Goal: Task Accomplishment & Management: Use online tool/utility

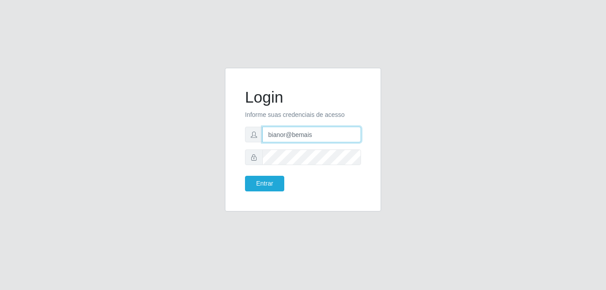
click at [328, 130] on input "bianor@bemais" at bounding box center [312, 135] width 99 height 16
drag, startPoint x: 328, startPoint y: 134, endPoint x: 233, endPoint y: 137, distance: 95.2
click at [233, 137] on div "Login Informe suas credenciais de acesso bianor@bemaisa Entrar" at bounding box center [303, 140] width 156 height 144
type input "[PERSON_NAME]"
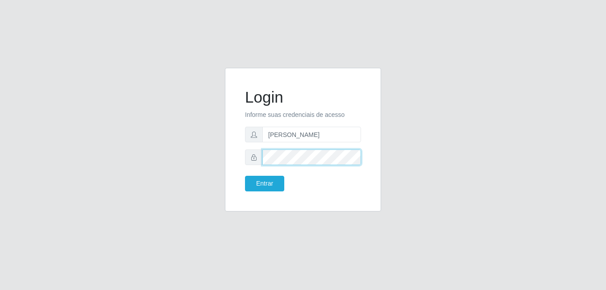
click at [246, 158] on div at bounding box center [303, 158] width 116 height 16
click at [245, 176] on button "Entrar" at bounding box center [264, 184] width 39 height 16
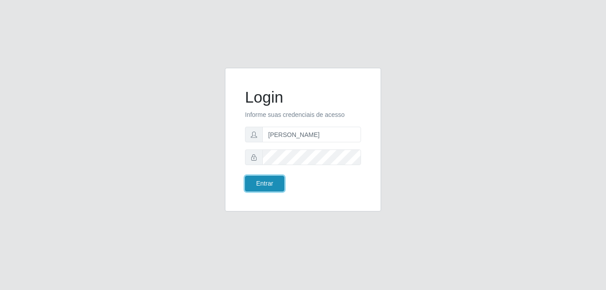
click at [255, 190] on button "Entrar" at bounding box center [264, 184] width 39 height 16
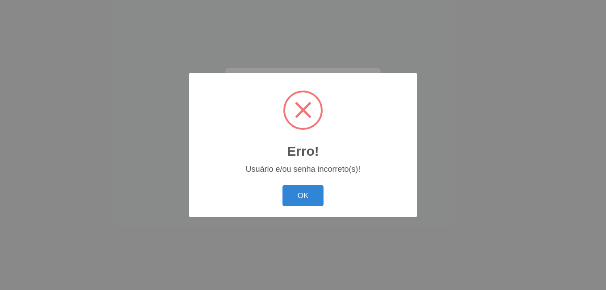
click at [314, 205] on div "Erro! × Usuário e/ou senha incorreto(s)! OK Cancel" at bounding box center [303, 145] width 229 height 145
click at [301, 190] on button "OK" at bounding box center [304, 195] width 42 height 21
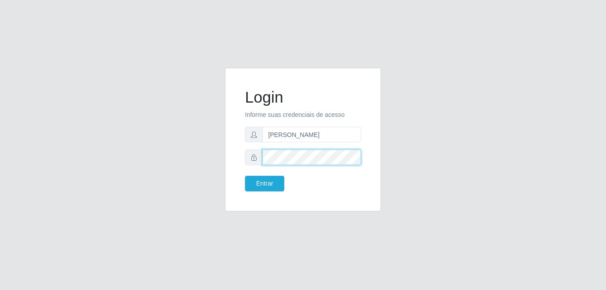
click at [247, 163] on div at bounding box center [303, 158] width 116 height 16
click at [245, 176] on button "Entrar" at bounding box center [264, 184] width 39 height 16
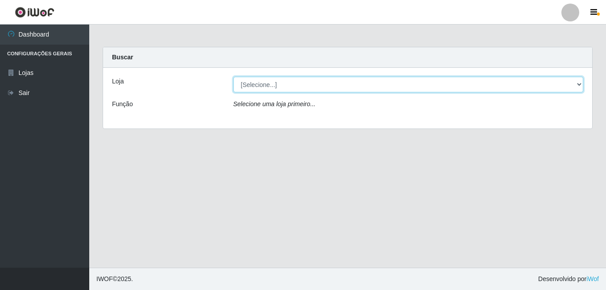
click at [269, 86] on select "[Selecione...] [PERSON_NAME]" at bounding box center [409, 85] width 351 height 16
select select "230"
click at [234, 77] on select "[Selecione...] [PERSON_NAME]" at bounding box center [409, 85] width 351 height 16
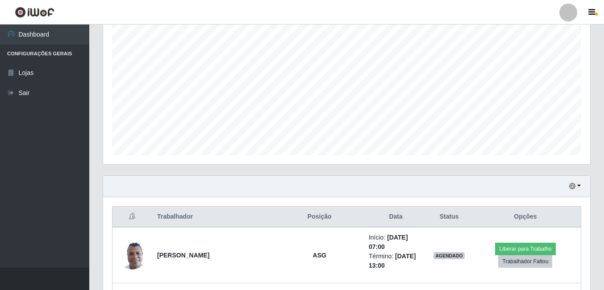
scroll to position [268, 0]
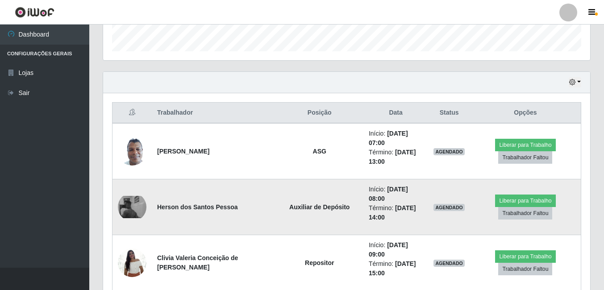
click at [126, 204] on img at bounding box center [132, 207] width 29 height 22
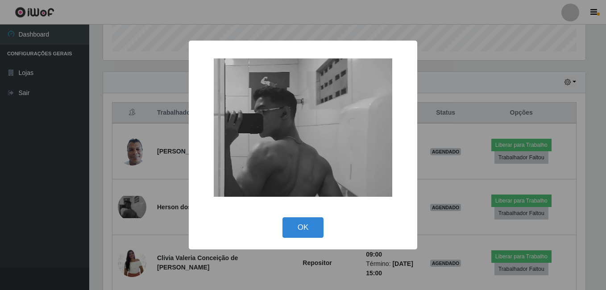
click at [124, 209] on div "× OK Cancel" at bounding box center [303, 145] width 606 height 290
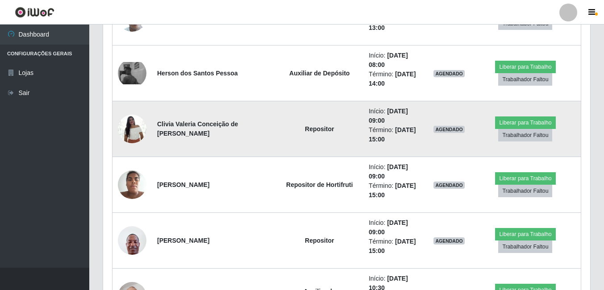
scroll to position [447, 0]
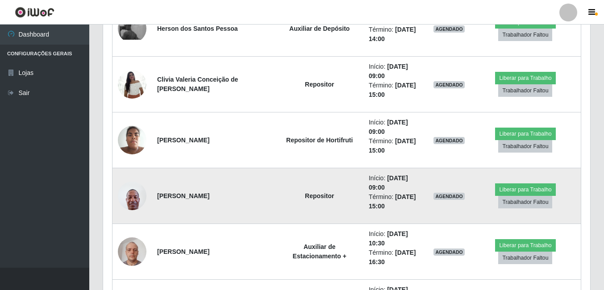
click at [130, 200] on img at bounding box center [132, 196] width 29 height 38
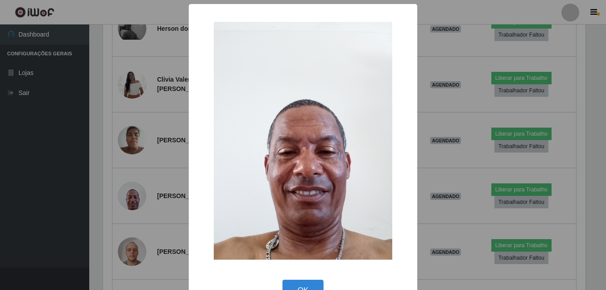
click at [111, 205] on div "× OK Cancel" at bounding box center [303, 145] width 606 height 290
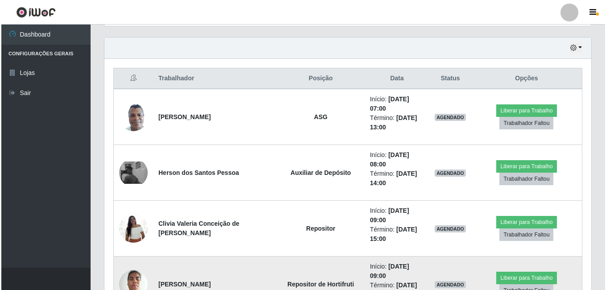
scroll to position [300, 0]
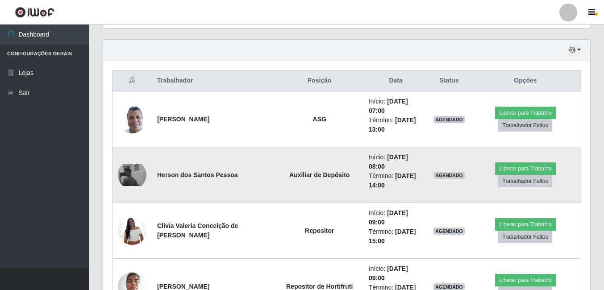
click at [141, 177] on img at bounding box center [132, 175] width 29 height 22
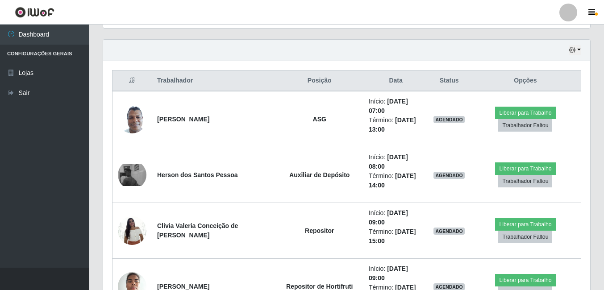
scroll to position [185, 487]
click at [578, 50] on button "button" at bounding box center [575, 50] width 13 height 10
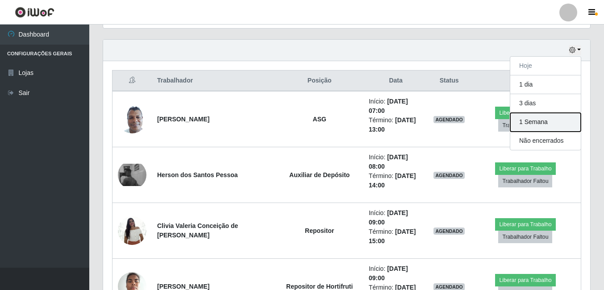
click at [531, 121] on button "1 Semana" at bounding box center [545, 122] width 71 height 19
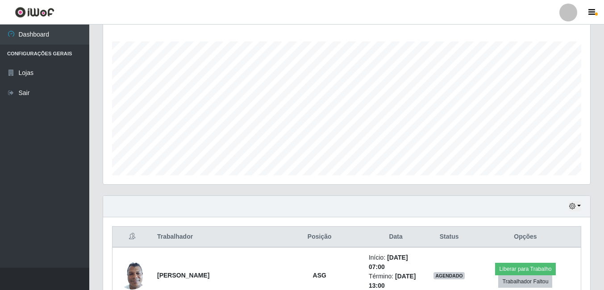
scroll to position [300, 0]
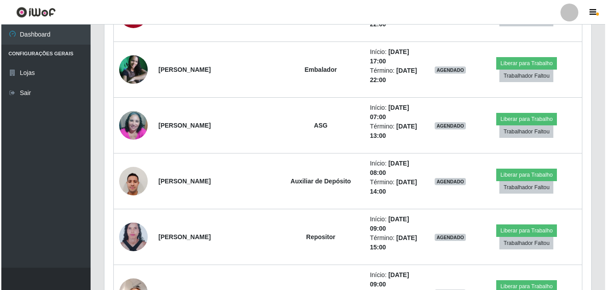
scroll to position [1104, 0]
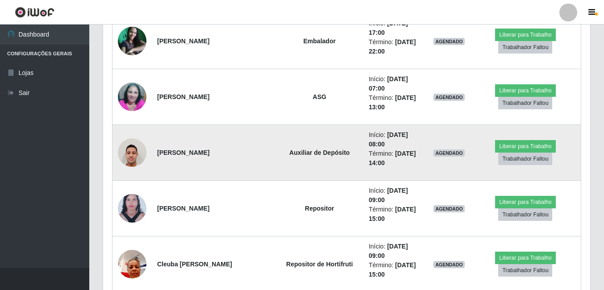
click at [133, 159] on img at bounding box center [132, 153] width 29 height 38
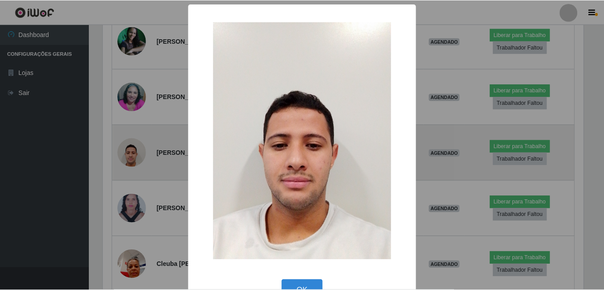
scroll to position [185, 483]
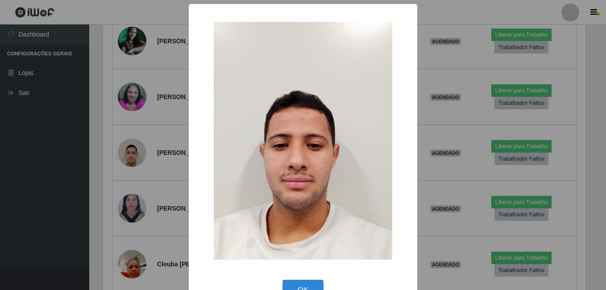
click at [129, 170] on div "× OK Cancel" at bounding box center [303, 145] width 606 height 290
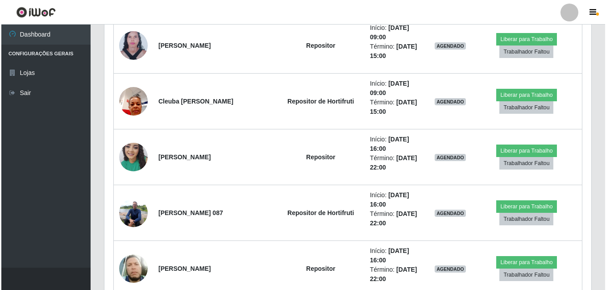
scroll to position [1282, 0]
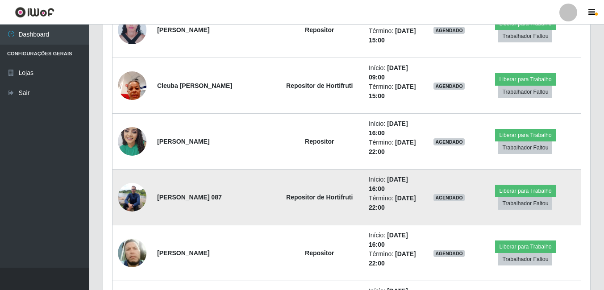
click at [128, 193] on img at bounding box center [132, 197] width 29 height 38
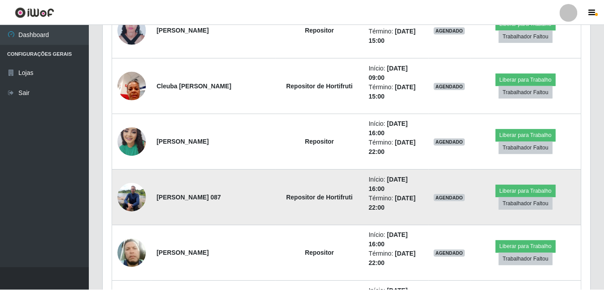
scroll to position [185, 483]
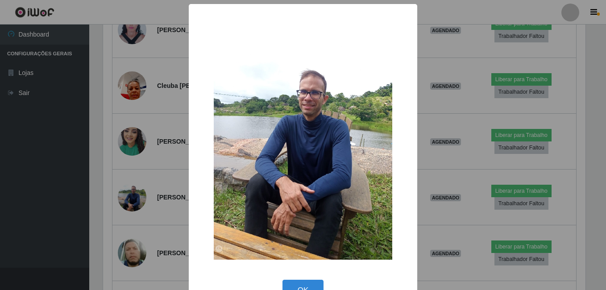
click at [111, 205] on div "× OK Cancel" at bounding box center [303, 145] width 606 height 290
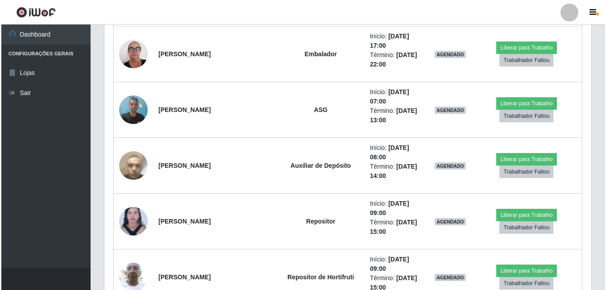
scroll to position [1818, 0]
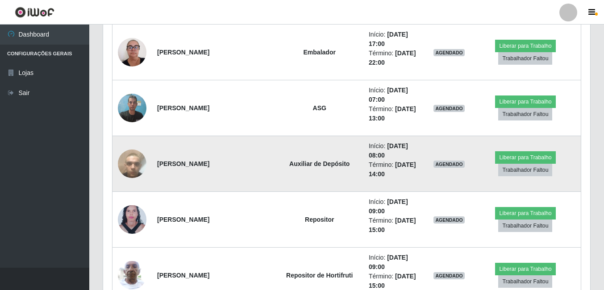
click at [127, 160] on img at bounding box center [132, 163] width 29 height 51
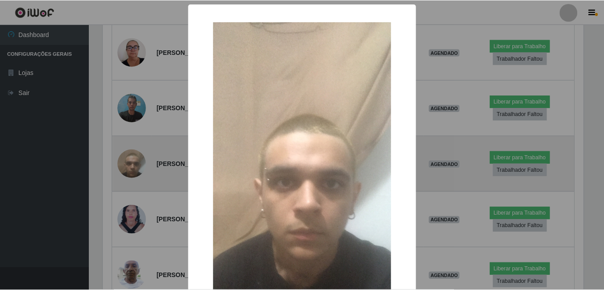
scroll to position [185, 483]
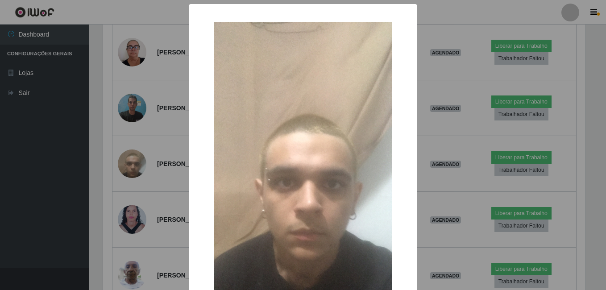
click at [106, 191] on div "× OK Cancel" at bounding box center [303, 145] width 606 height 290
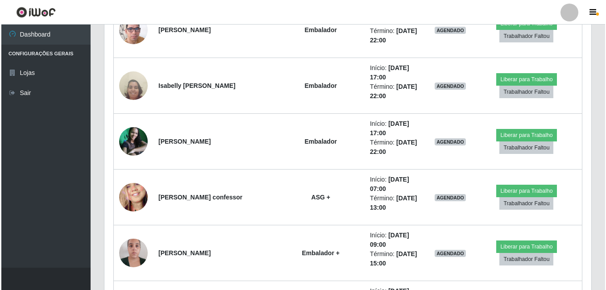
scroll to position [2444, 0]
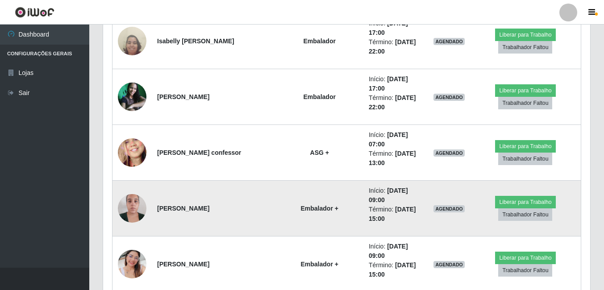
click at [136, 199] on img at bounding box center [132, 208] width 29 height 38
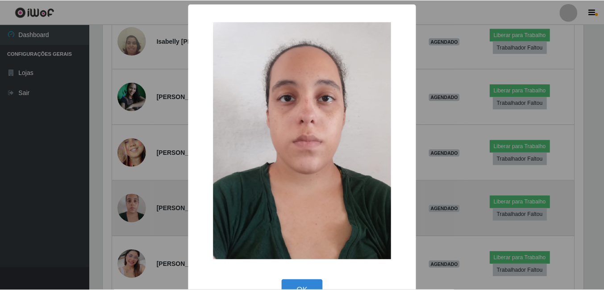
scroll to position [185, 483]
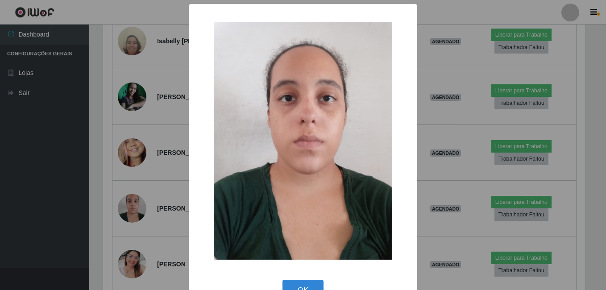
click at [116, 196] on div "× OK Cancel" at bounding box center [303, 145] width 606 height 290
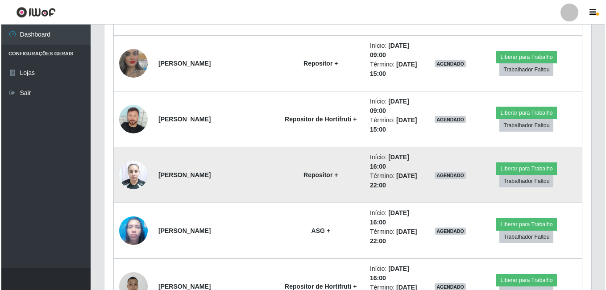
scroll to position [2801, 0]
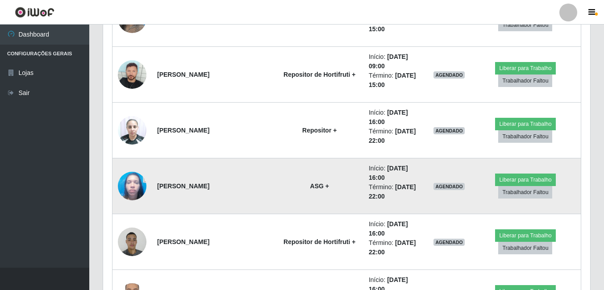
click at [129, 189] on img at bounding box center [132, 186] width 29 height 38
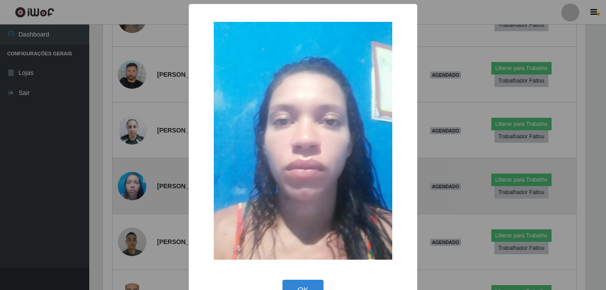
scroll to position [0, 0]
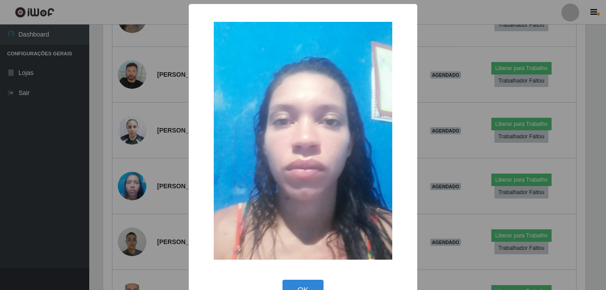
click at [120, 192] on div "× OK Cancel" at bounding box center [303, 145] width 606 height 290
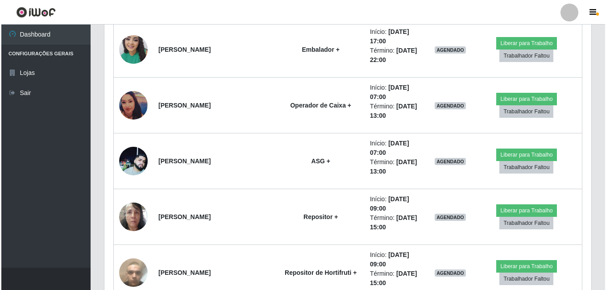
scroll to position [3337, 0]
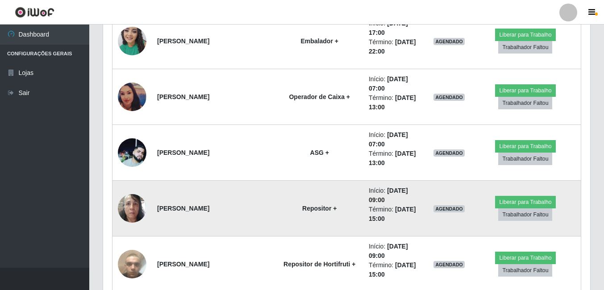
click at [129, 202] on img at bounding box center [132, 208] width 29 height 38
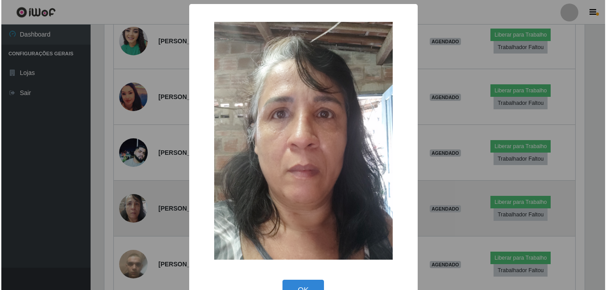
scroll to position [446364, 446066]
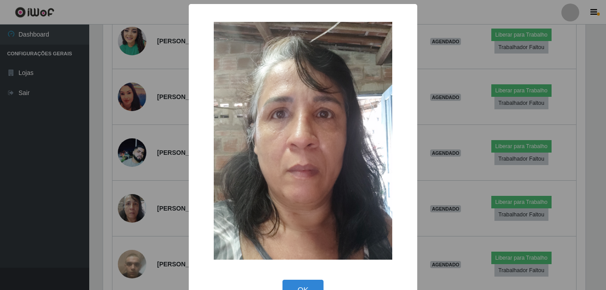
click at [126, 168] on div "× OK Cancel" at bounding box center [303, 145] width 606 height 290
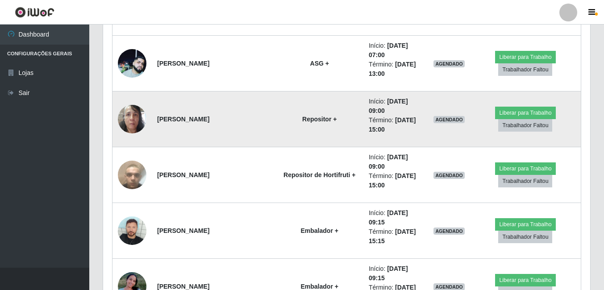
click at [129, 113] on img at bounding box center [132, 119] width 29 height 38
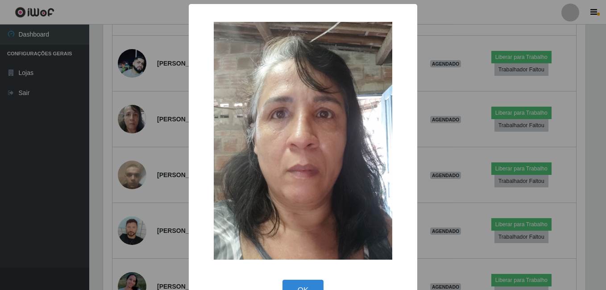
click at [122, 145] on div "× OK Cancel" at bounding box center [303, 145] width 606 height 290
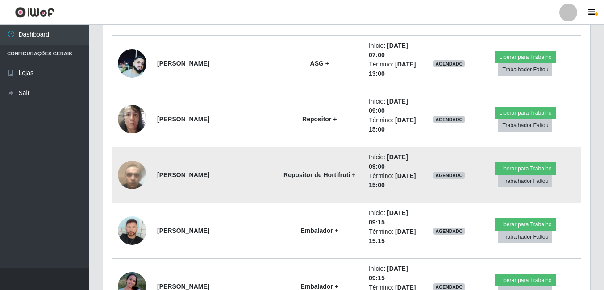
click at [122, 182] on img at bounding box center [132, 175] width 29 height 51
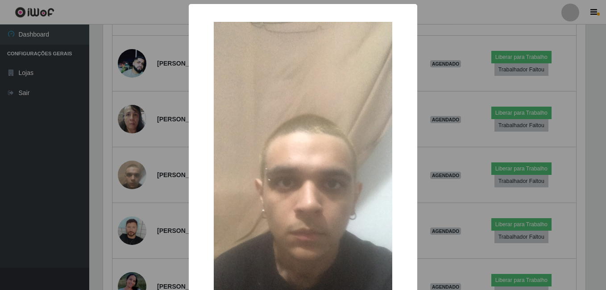
click at [113, 168] on div "× OK Cancel" at bounding box center [303, 145] width 606 height 290
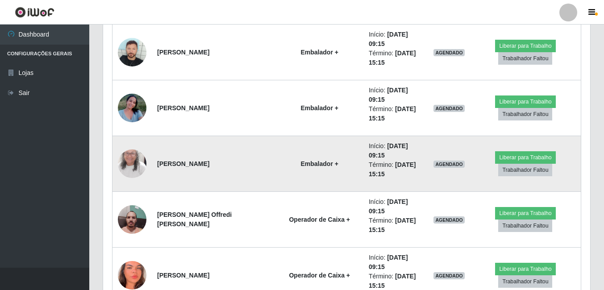
click at [129, 167] on img at bounding box center [132, 164] width 29 height 62
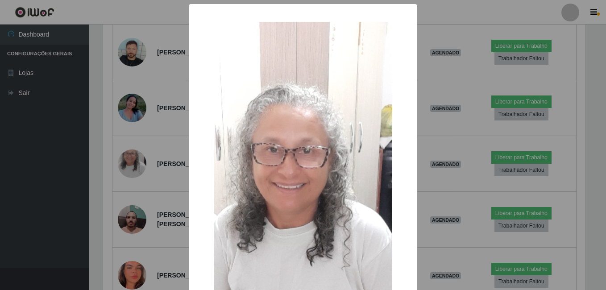
click at [114, 176] on div "× OK Cancel" at bounding box center [303, 145] width 606 height 290
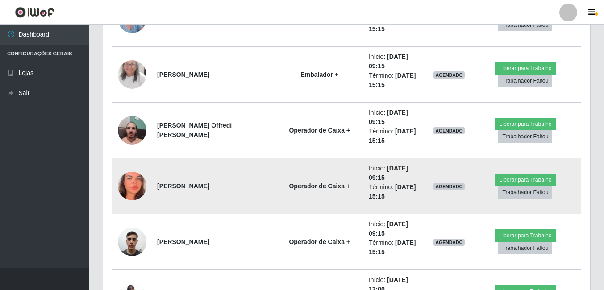
click at [128, 179] on img at bounding box center [132, 186] width 29 height 62
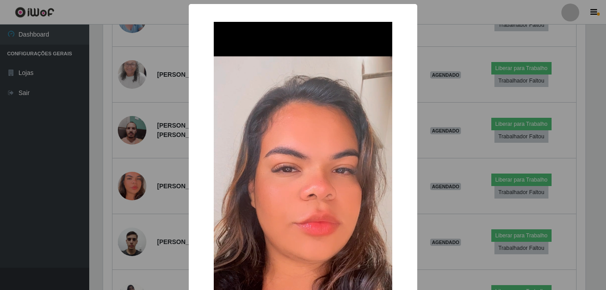
click at [115, 212] on div "× OK Cancel" at bounding box center [303, 145] width 606 height 290
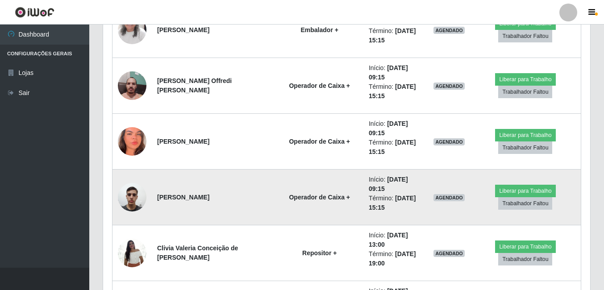
click at [131, 198] on img at bounding box center [132, 197] width 29 height 38
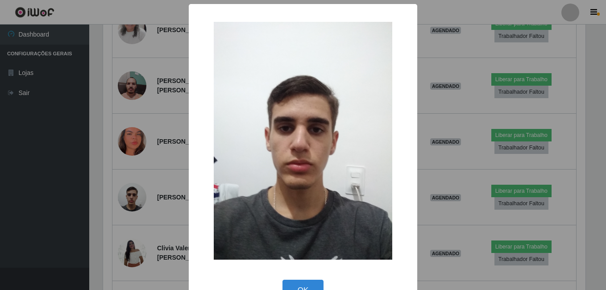
click at [130, 196] on div "× OK Cancel" at bounding box center [303, 145] width 606 height 290
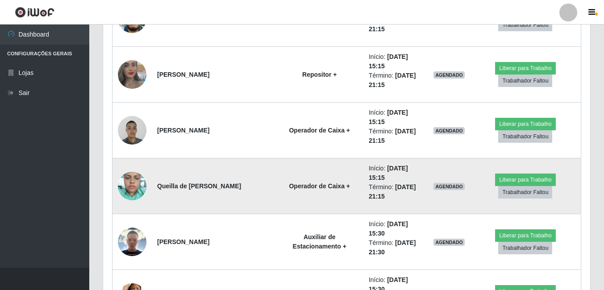
click at [133, 182] on img at bounding box center [132, 186] width 29 height 38
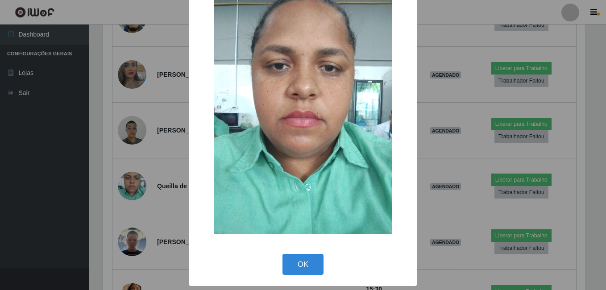
click at [131, 195] on div "× OK Cancel" at bounding box center [303, 145] width 606 height 290
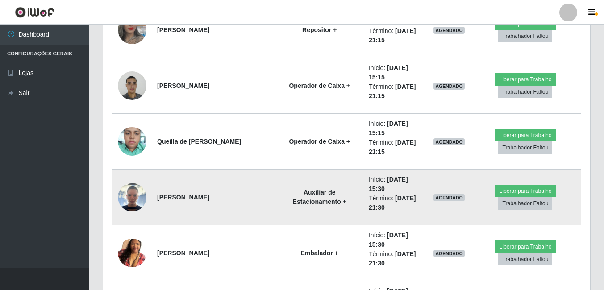
click at [134, 196] on img at bounding box center [132, 197] width 29 height 29
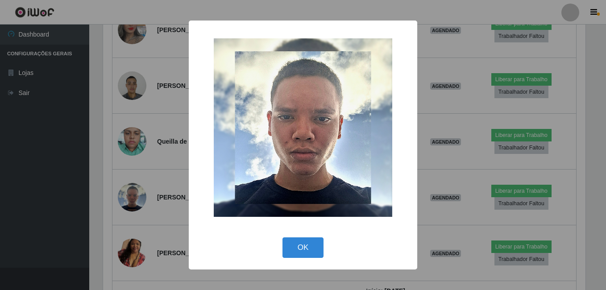
click at [121, 197] on div "× OK Cancel" at bounding box center [303, 145] width 606 height 290
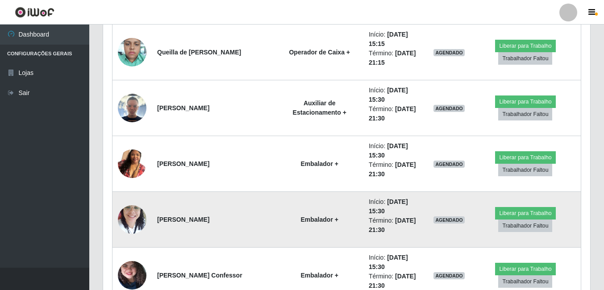
click at [136, 220] on img at bounding box center [132, 220] width 29 height 38
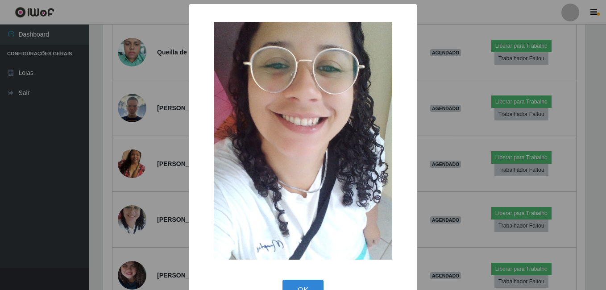
click at [114, 184] on div "× OK Cancel" at bounding box center [303, 145] width 606 height 290
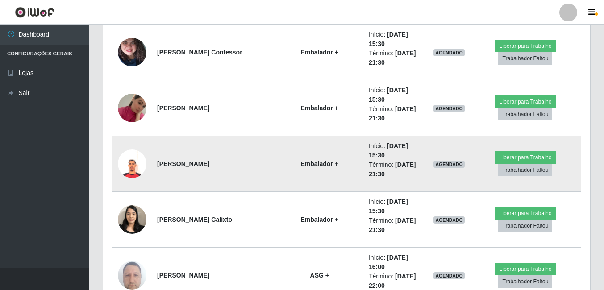
click at [136, 156] on img at bounding box center [132, 164] width 29 height 29
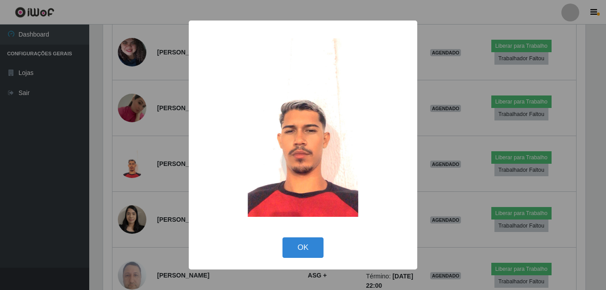
click at [117, 175] on div "× OK Cancel" at bounding box center [303, 145] width 606 height 290
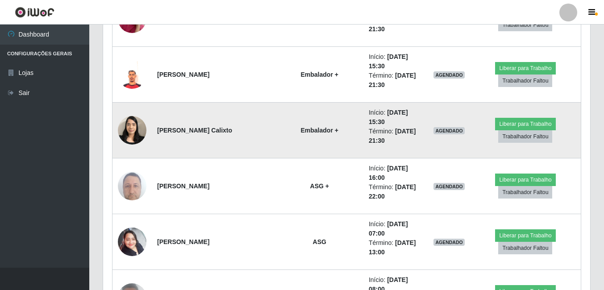
click at [128, 137] on img at bounding box center [132, 130] width 29 height 38
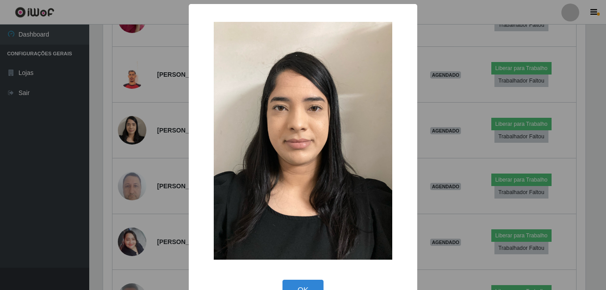
click at [125, 192] on div "× OK Cancel" at bounding box center [303, 145] width 606 height 290
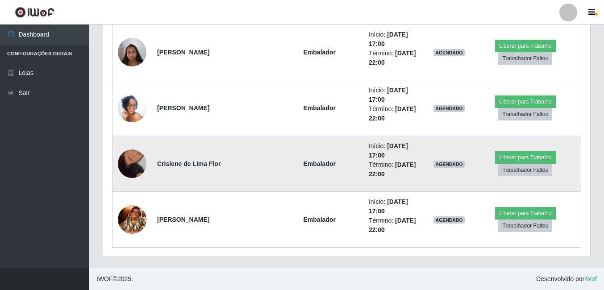
click at [130, 166] on img at bounding box center [132, 163] width 29 height 51
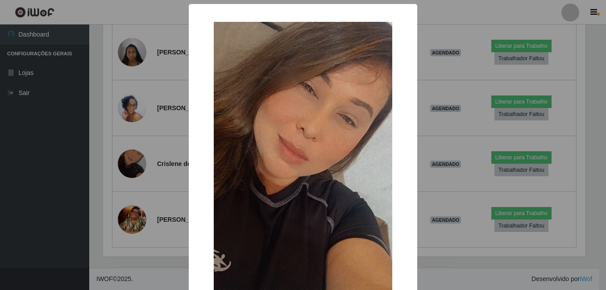
click at [134, 213] on div "× OK Cancel" at bounding box center [303, 145] width 606 height 290
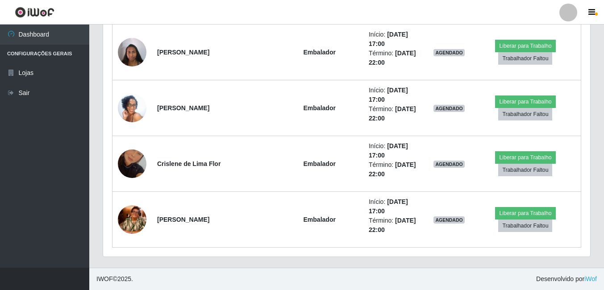
click at [134, 213] on img at bounding box center [132, 219] width 29 height 51
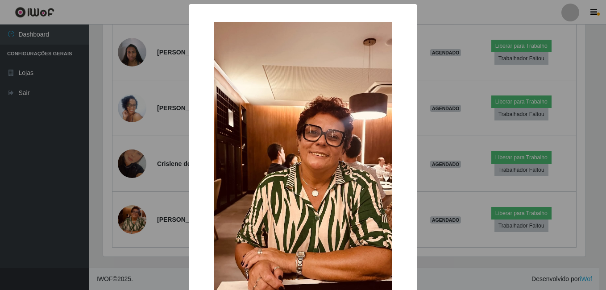
click at [126, 205] on div "× OK Cancel" at bounding box center [303, 145] width 606 height 290
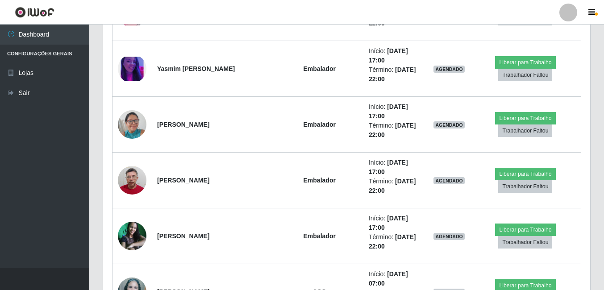
drag, startPoint x: 603, startPoint y: 42, endPoint x: 603, endPoint y: 34, distance: 8.5
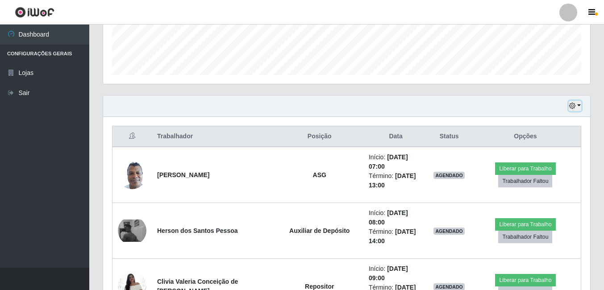
click at [569, 109] on icon "button" at bounding box center [572, 106] width 6 height 6
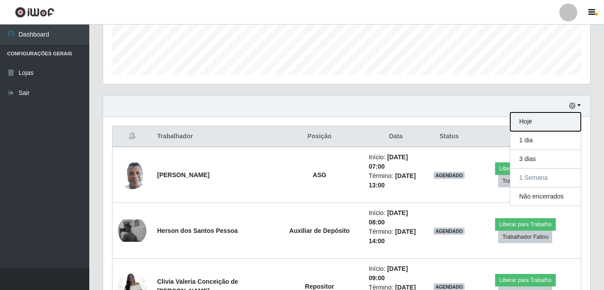
click at [535, 128] on button "Hoje" at bounding box center [545, 122] width 71 height 19
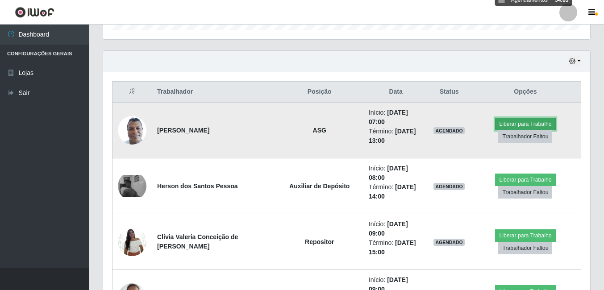
click at [526, 121] on button "Liberar para Trabalho" at bounding box center [525, 124] width 60 height 13
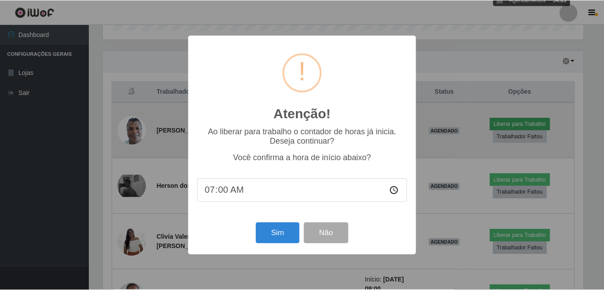
scroll to position [185, 483]
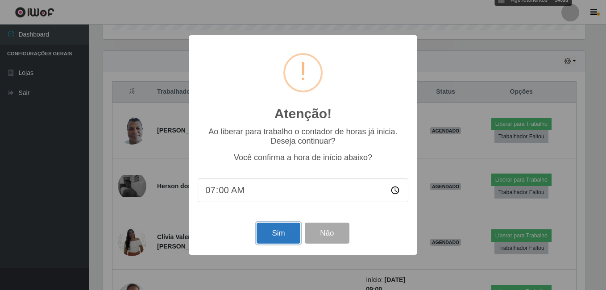
click at [277, 225] on button "Sim" at bounding box center [278, 233] width 43 height 21
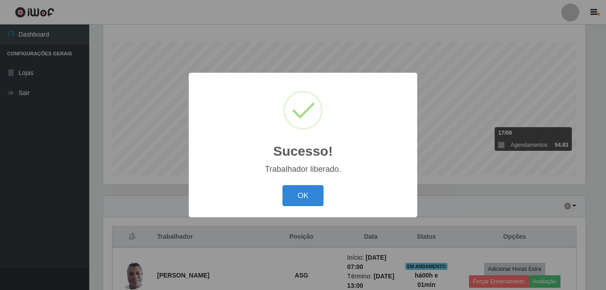
click at [283, 185] on button "OK" at bounding box center [304, 195] width 42 height 21
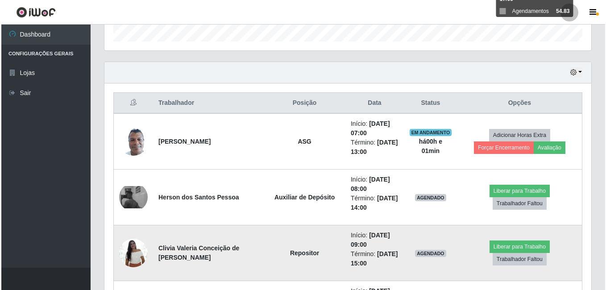
scroll to position [322, 0]
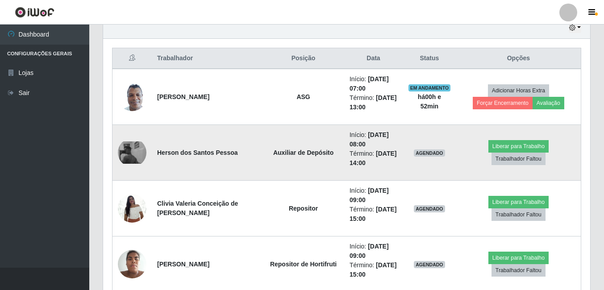
click at [136, 149] on img at bounding box center [132, 153] width 29 height 22
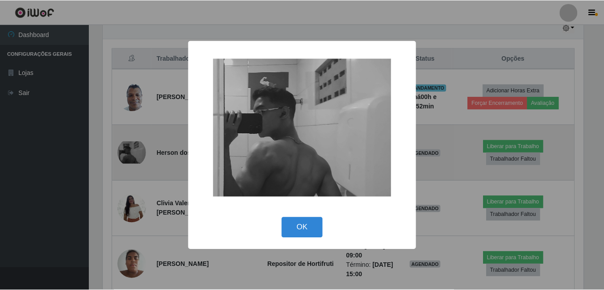
scroll to position [185, 483]
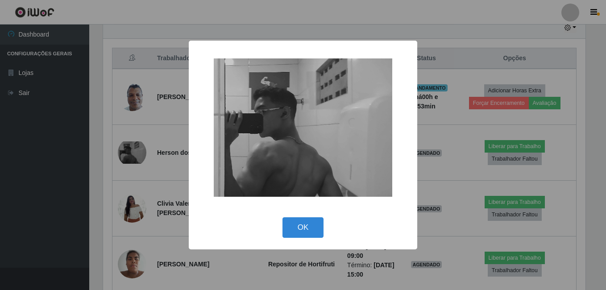
click at [101, 127] on div "× OK Cancel" at bounding box center [303, 145] width 606 height 290
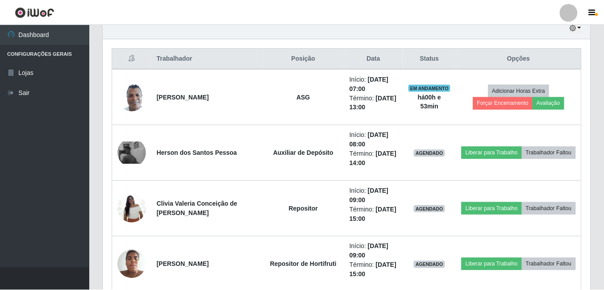
scroll to position [185, 487]
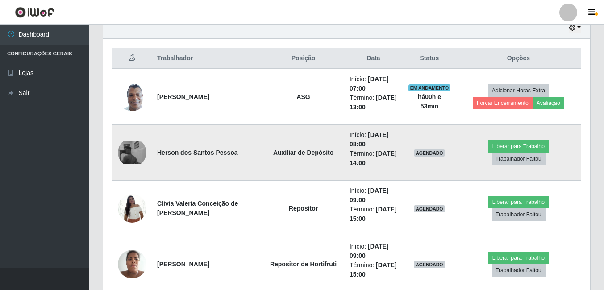
click at [130, 151] on img at bounding box center [132, 153] width 29 height 22
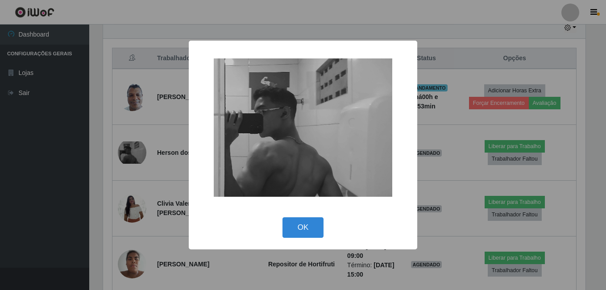
click at [117, 138] on div "× OK Cancel" at bounding box center [303, 145] width 606 height 290
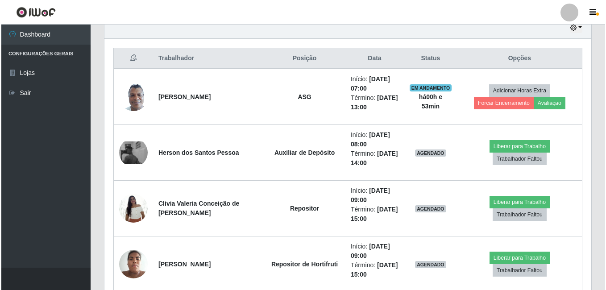
scroll to position [185, 487]
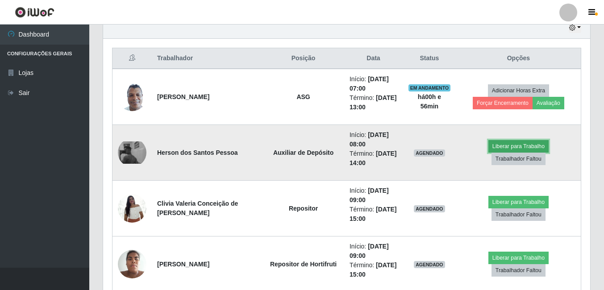
click at [489, 148] on button "Liberar para Trabalho" at bounding box center [519, 146] width 60 height 13
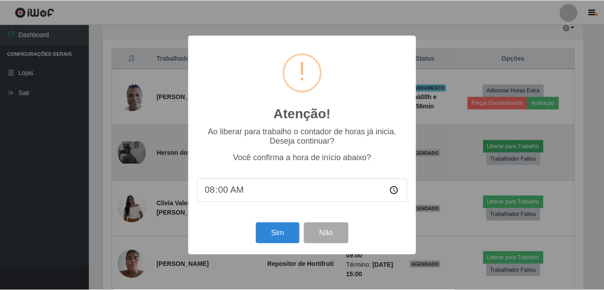
scroll to position [185, 483]
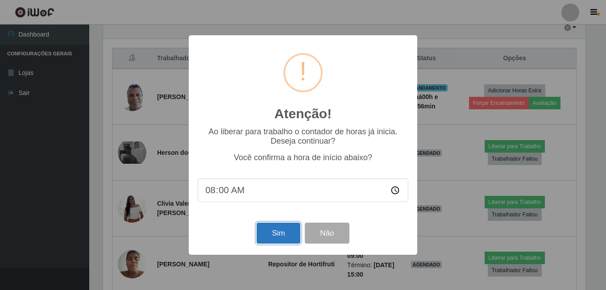
click at [278, 238] on button "Sim" at bounding box center [278, 233] width 43 height 21
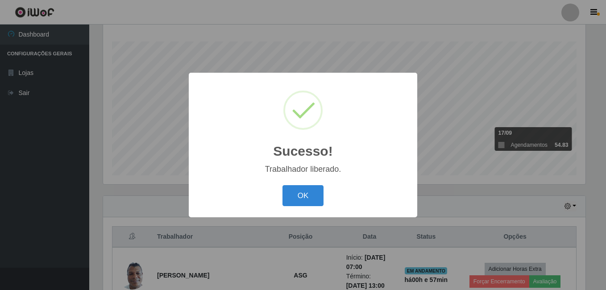
click at [283, 185] on button "OK" at bounding box center [304, 195] width 42 height 21
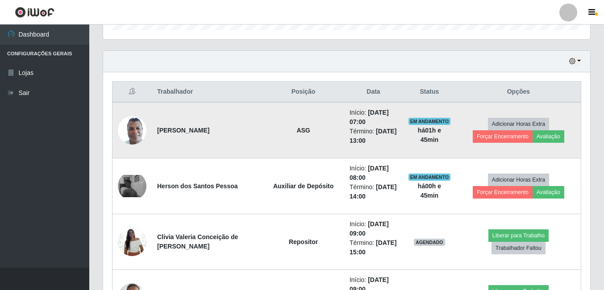
scroll to position [188, 0]
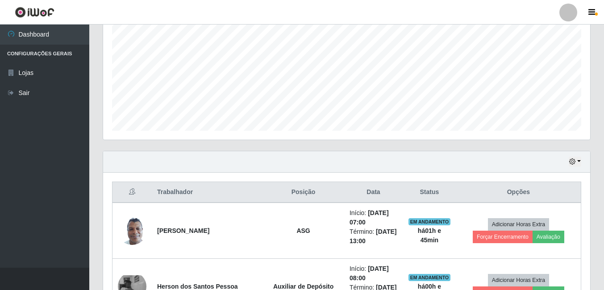
click at [348, 162] on div "Hoje 1 dia 3 dias 1 Semana Não encerrados" at bounding box center [346, 161] width 487 height 21
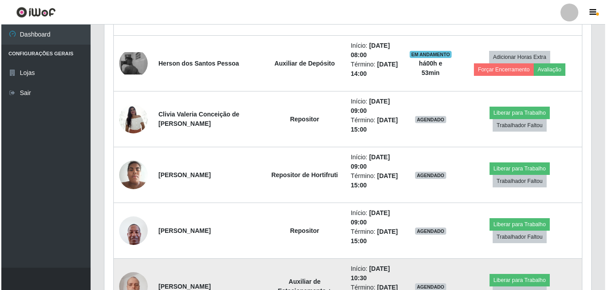
scroll to position [456, 0]
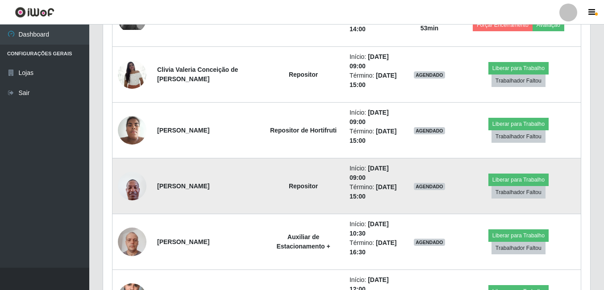
click at [133, 196] on img at bounding box center [132, 186] width 29 height 38
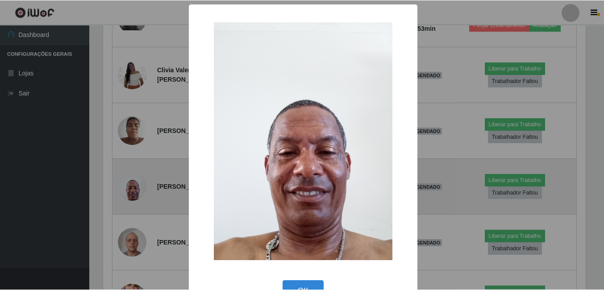
scroll to position [185, 483]
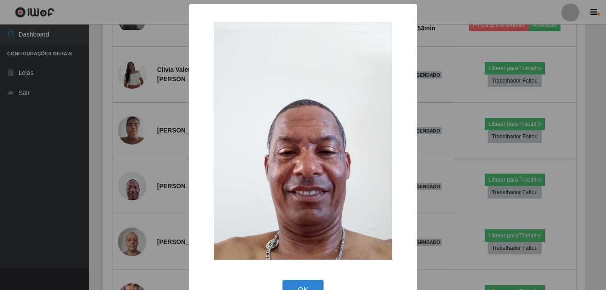
click at [104, 233] on div "× OK Cancel" at bounding box center [303, 145] width 606 height 290
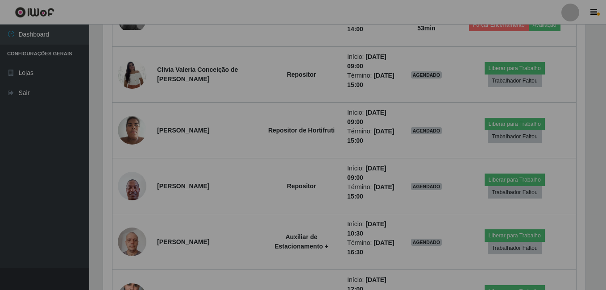
scroll to position [185, 487]
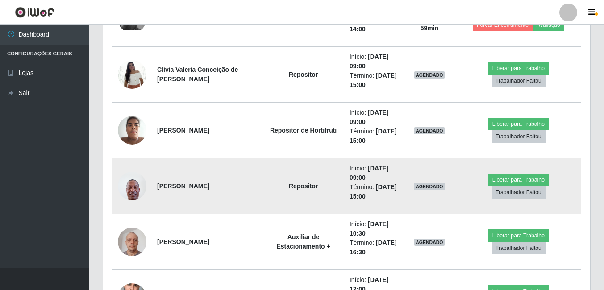
click at [180, 205] on td "[PERSON_NAME]" at bounding box center [207, 187] width 111 height 56
click at [497, 186] on button "Liberar para Trabalho" at bounding box center [519, 180] width 60 height 13
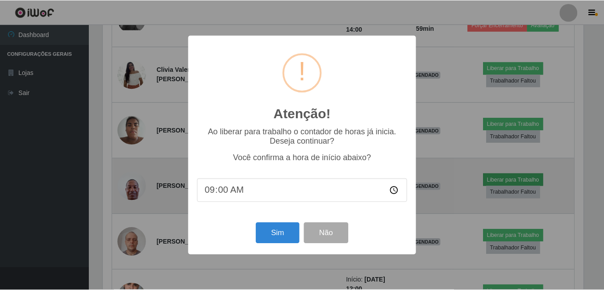
scroll to position [185, 483]
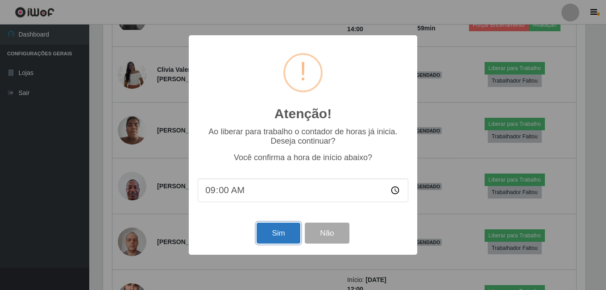
click at [280, 234] on button "Sim" at bounding box center [278, 233] width 43 height 21
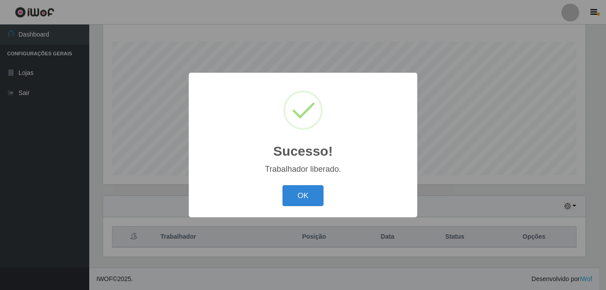
click at [283, 185] on button "OK" at bounding box center [304, 195] width 42 height 21
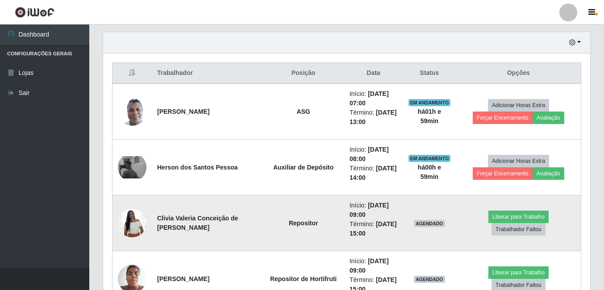
scroll to position [322, 0]
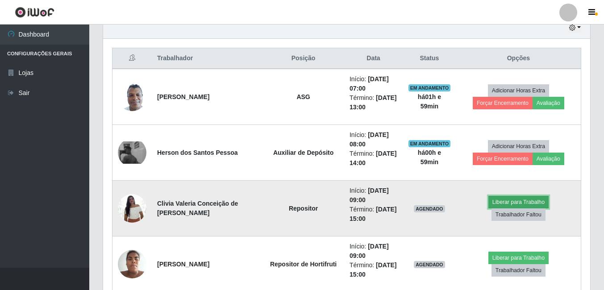
click at [493, 209] on button "Liberar para Trabalho" at bounding box center [519, 202] width 60 height 13
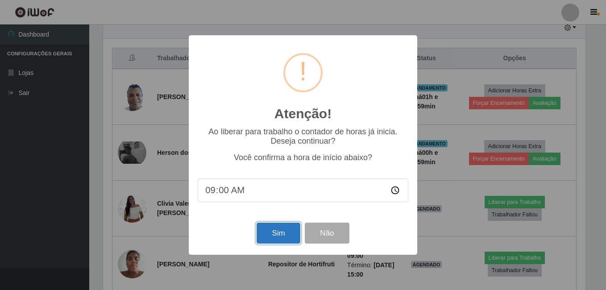
click at [266, 241] on button "Sim" at bounding box center [278, 233] width 43 height 21
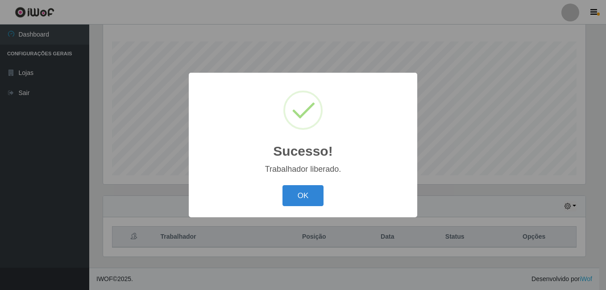
click at [283, 185] on button "OK" at bounding box center [304, 195] width 42 height 21
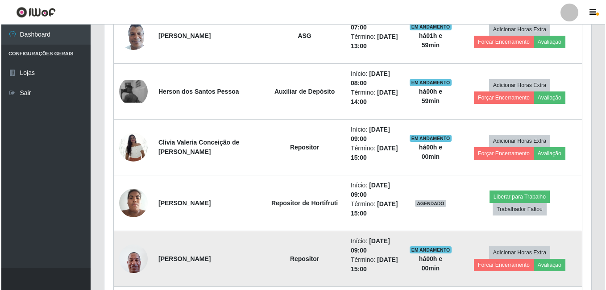
scroll to position [412, 0]
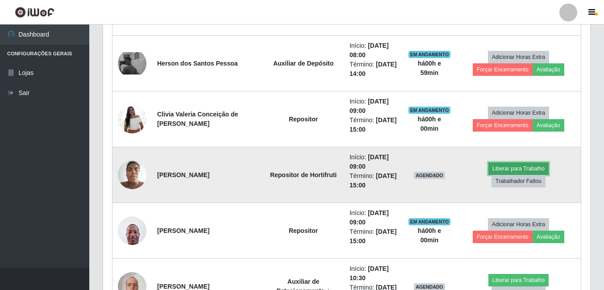
click at [489, 175] on button "Liberar para Trabalho" at bounding box center [519, 169] width 60 height 13
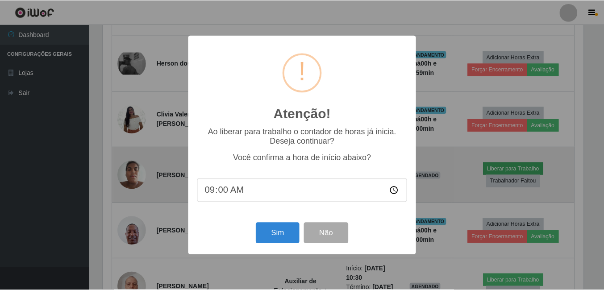
scroll to position [185, 483]
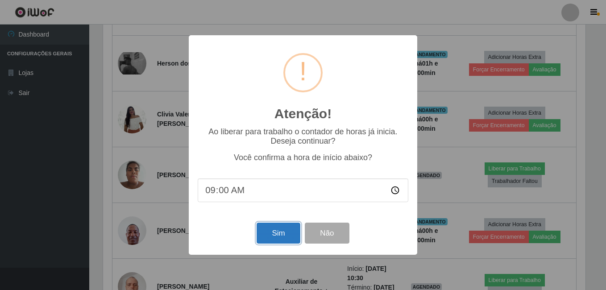
click at [294, 233] on button "Sim" at bounding box center [278, 233] width 43 height 21
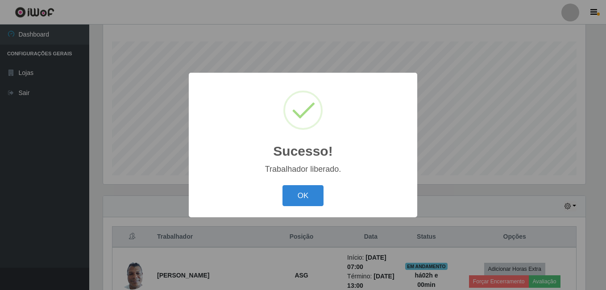
click at [283, 185] on button "OK" at bounding box center [304, 195] width 42 height 21
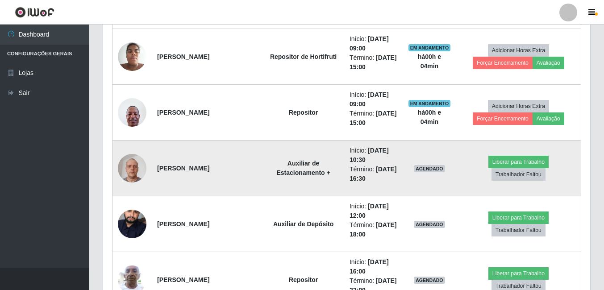
scroll to position [546, 0]
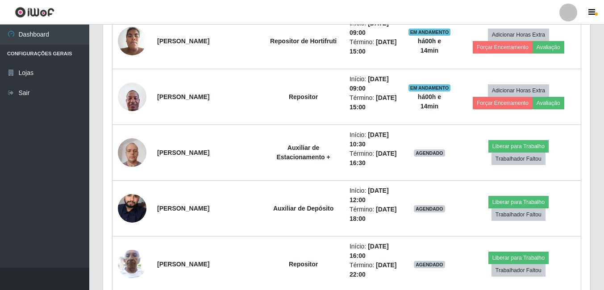
click at [93, 58] on div "Carregando... Buscar Recarregando em 26 segundos... Loja [Selecione...] Bemais …" at bounding box center [346, 74] width 515 height 1146
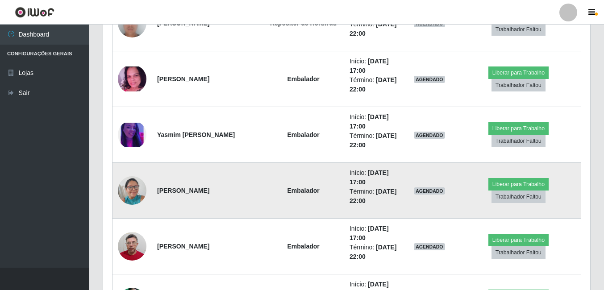
scroll to position [858, 0]
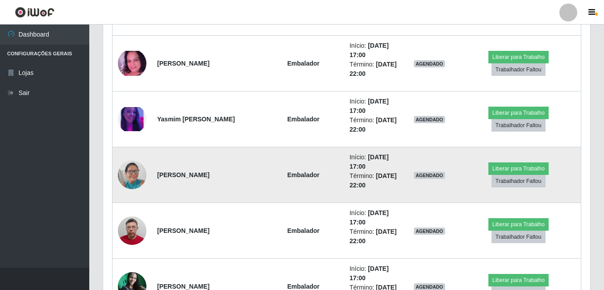
click at [136, 171] on img at bounding box center [132, 175] width 29 height 38
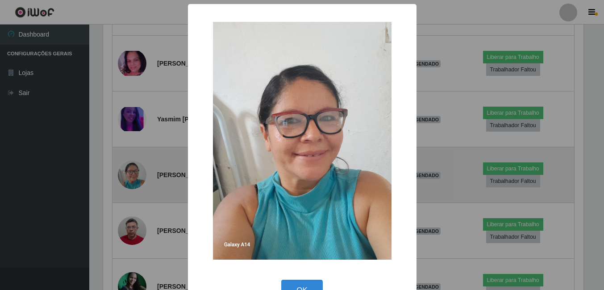
scroll to position [185, 483]
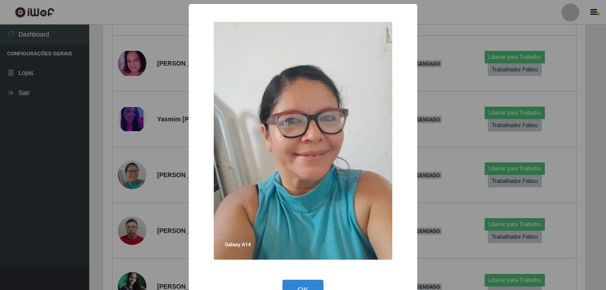
click at [132, 172] on div "× OK Cancel" at bounding box center [303, 145] width 606 height 290
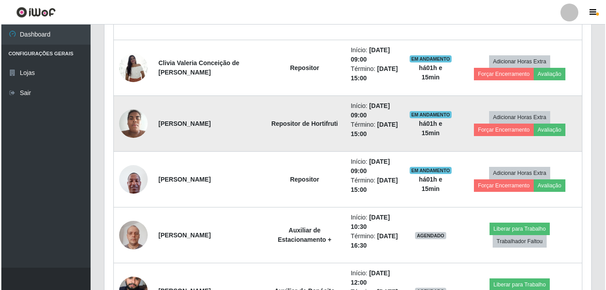
scroll to position [479, 0]
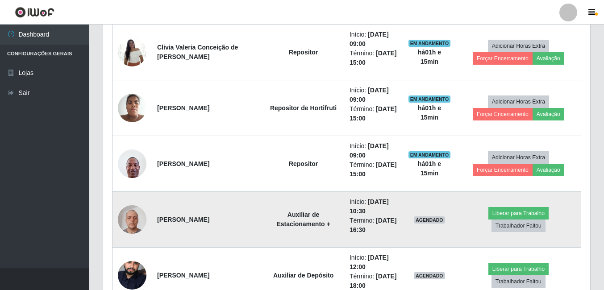
click at [140, 229] on img at bounding box center [132, 220] width 29 height 38
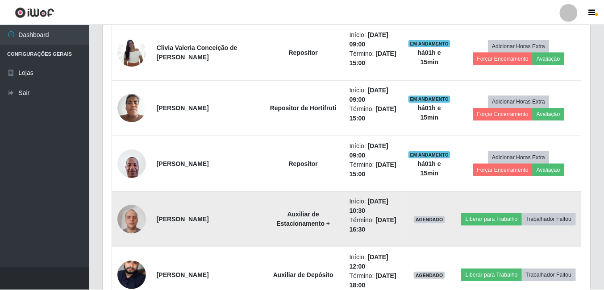
scroll to position [185, 483]
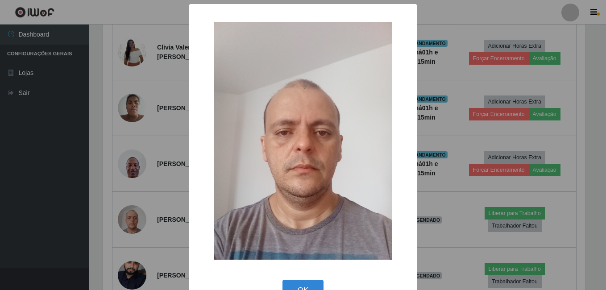
click at [95, 255] on div "× OK Cancel" at bounding box center [303, 145] width 606 height 290
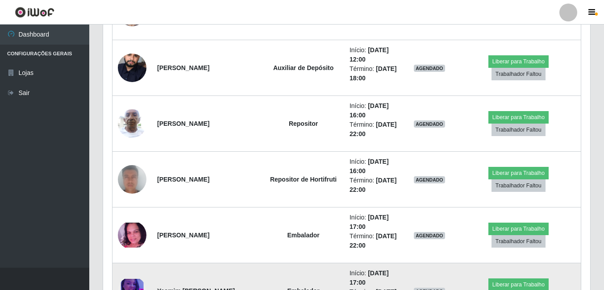
scroll to position [702, 0]
